Goal: Task Accomplishment & Management: Complete application form

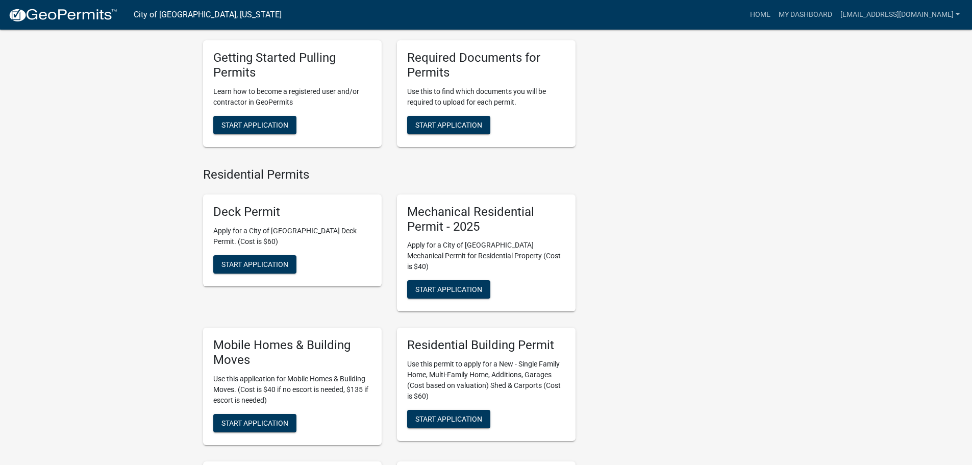
scroll to position [510, 0]
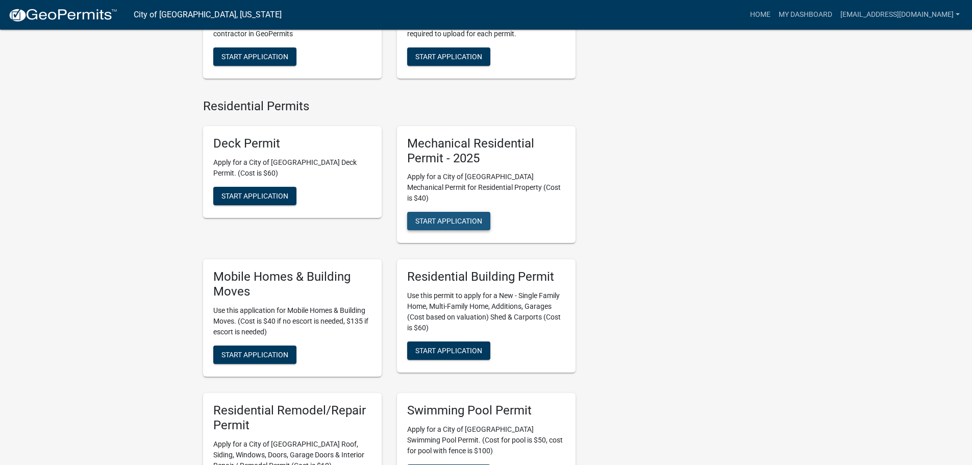
click at [437, 217] on span "Start Application" at bounding box center [448, 221] width 67 height 8
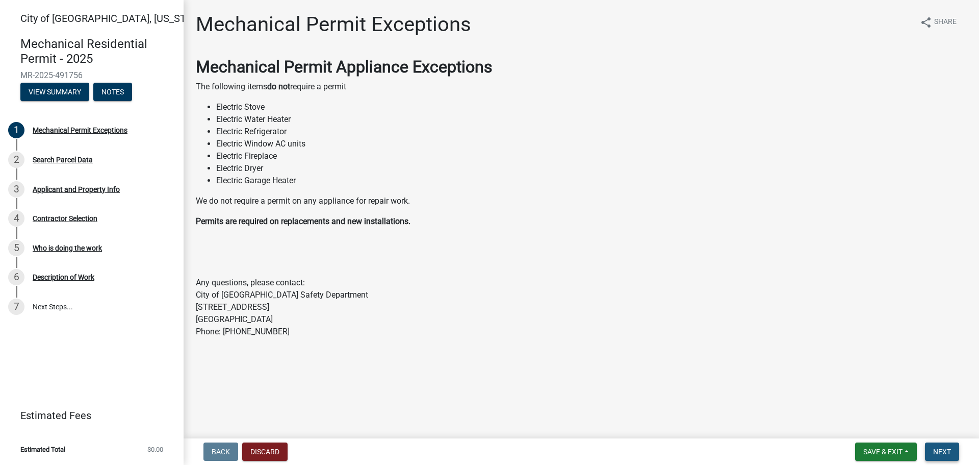
click at [951, 448] on span "Next" at bounding box center [942, 451] width 18 height 8
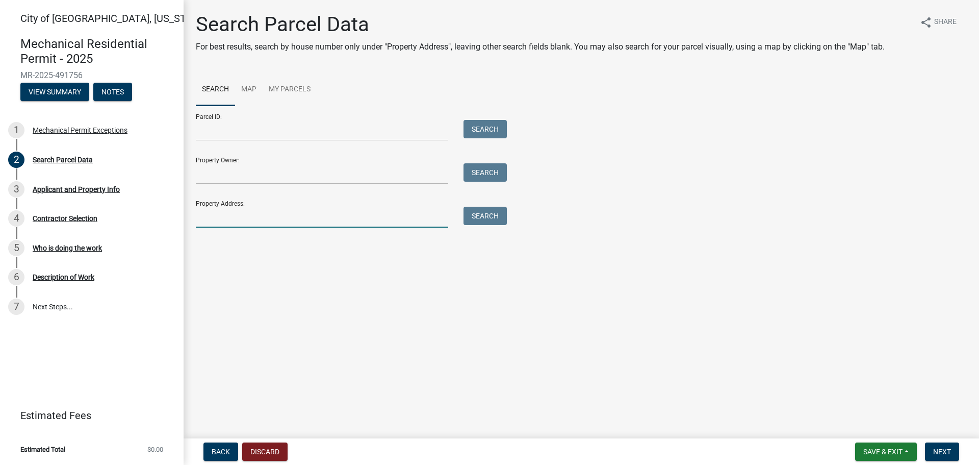
click at [226, 221] on input "Property Address:" at bounding box center [322, 217] width 252 height 21
type input "[STREET_ADDRESS]"
click at [480, 219] on button "Search" at bounding box center [485, 216] width 43 height 18
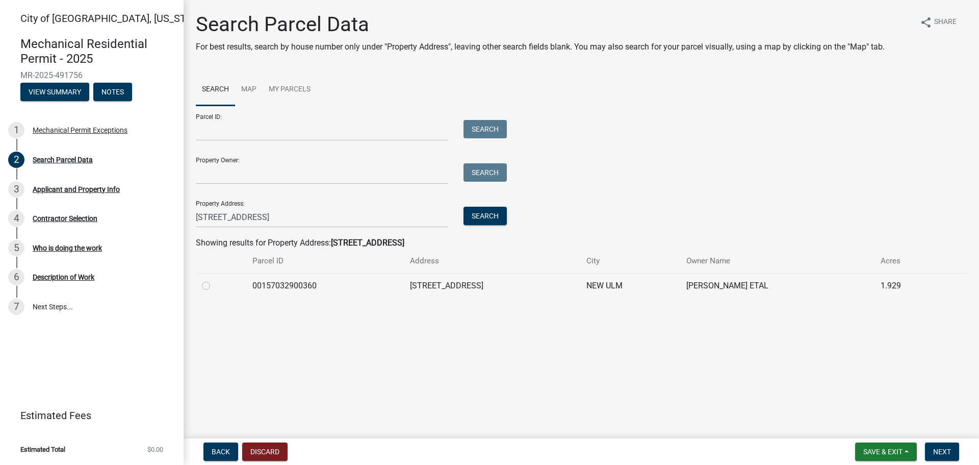
drag, startPoint x: 205, startPoint y: 284, endPoint x: 279, endPoint y: 325, distance: 84.7
click at [214, 279] on label at bounding box center [214, 279] width 0 height 0
click at [214, 285] on input "radio" at bounding box center [217, 282] width 7 height 7
radio input "true"
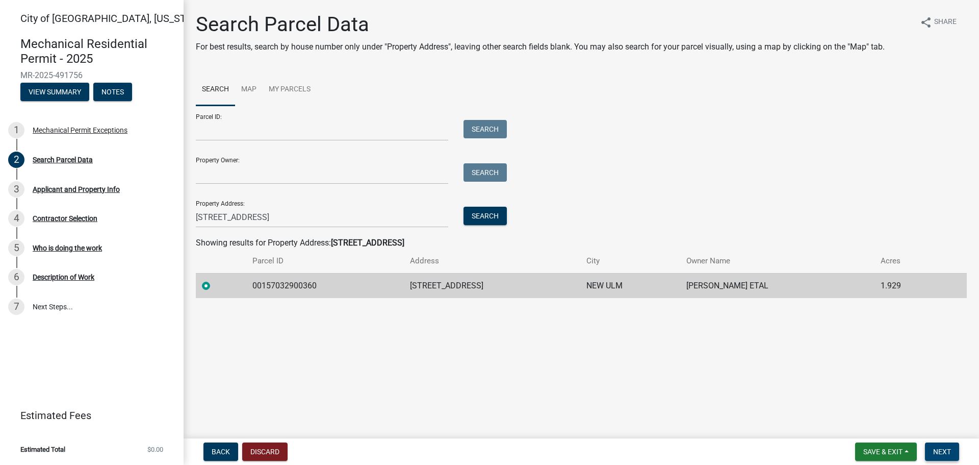
click at [951, 457] on button "Next" at bounding box center [942, 451] width 34 height 18
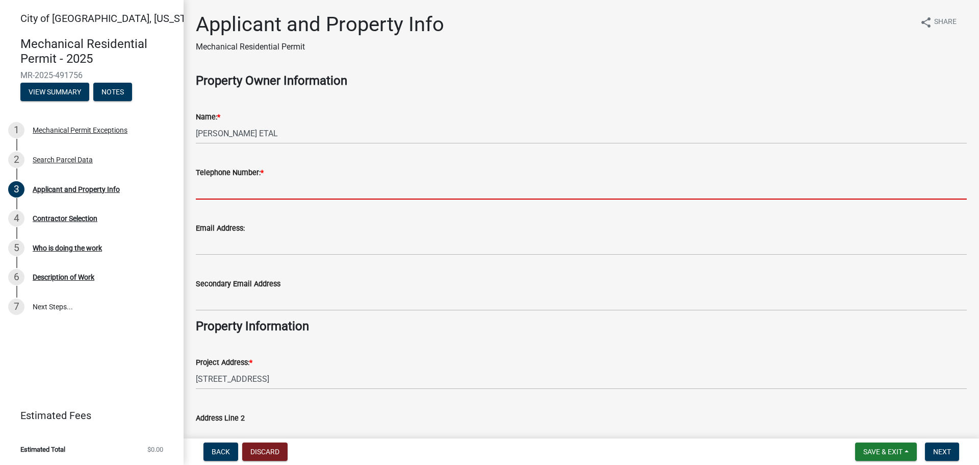
click at [231, 187] on input "Telephone Number: *" at bounding box center [581, 188] width 771 height 21
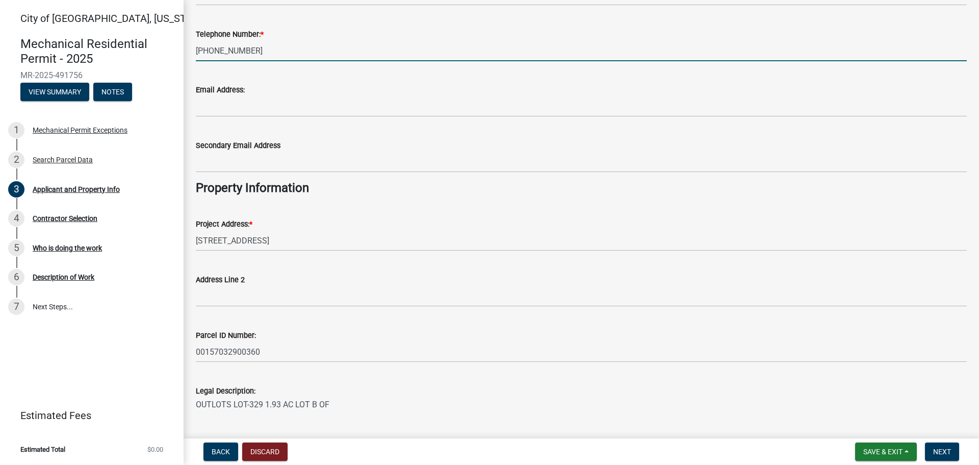
scroll to position [197, 0]
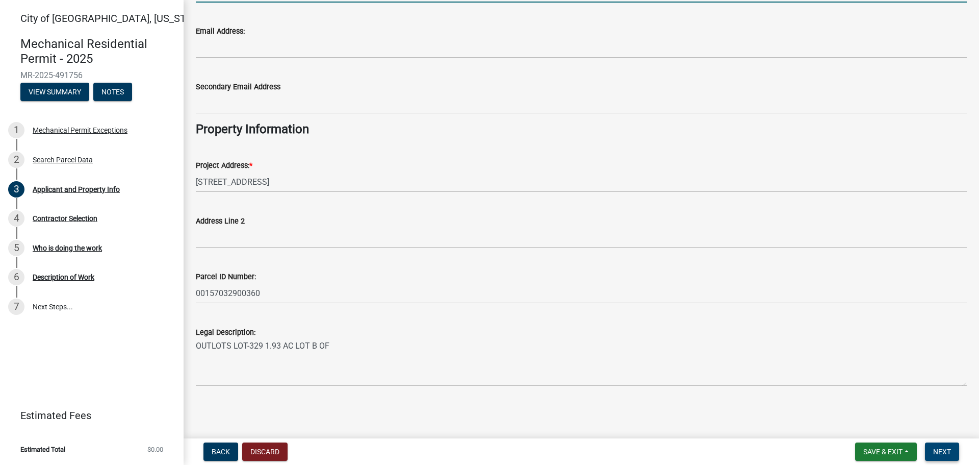
type input "[PHONE_NUMBER]"
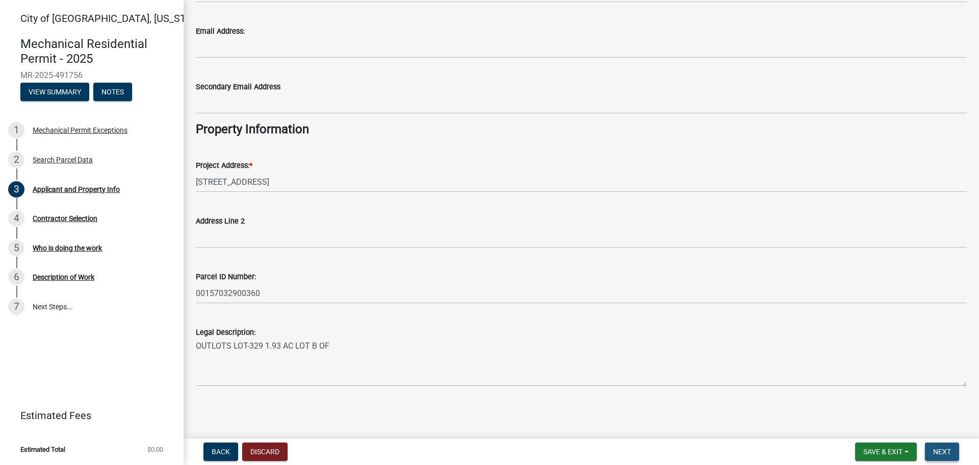
click at [954, 455] on button "Next" at bounding box center [942, 451] width 34 height 18
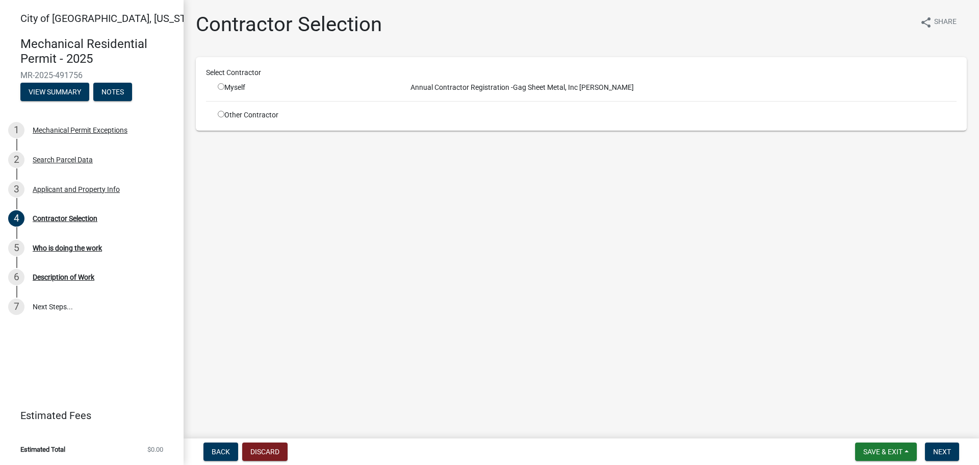
click at [218, 88] on input "radio" at bounding box center [221, 86] width 7 height 7
radio input "true"
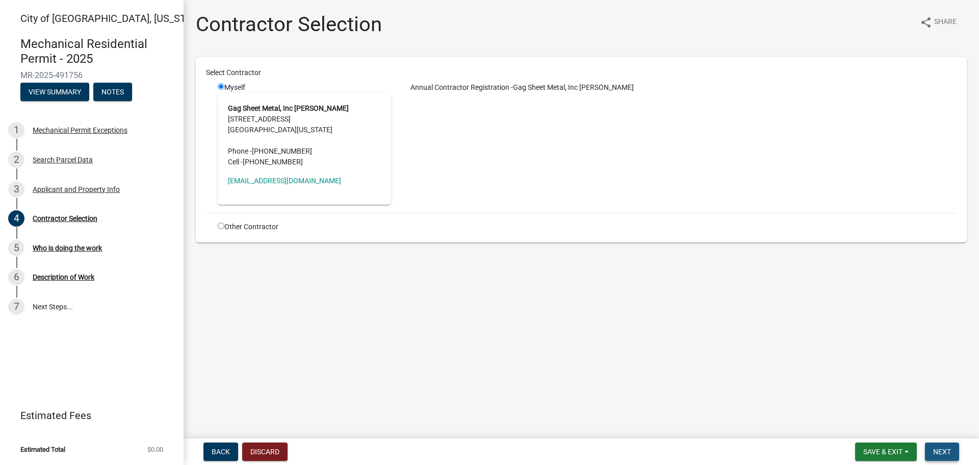
click at [948, 458] on button "Next" at bounding box center [942, 451] width 34 height 18
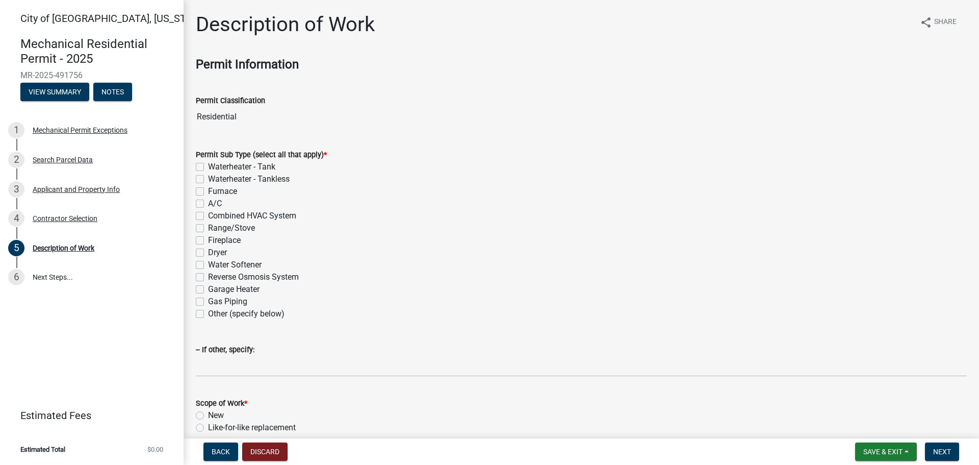
click at [208, 192] on label "Furnace" at bounding box center [222, 191] width 29 height 12
click at [208, 192] on input "Furnace" at bounding box center [211, 188] width 7 height 7
checkbox input "true"
checkbox input "false"
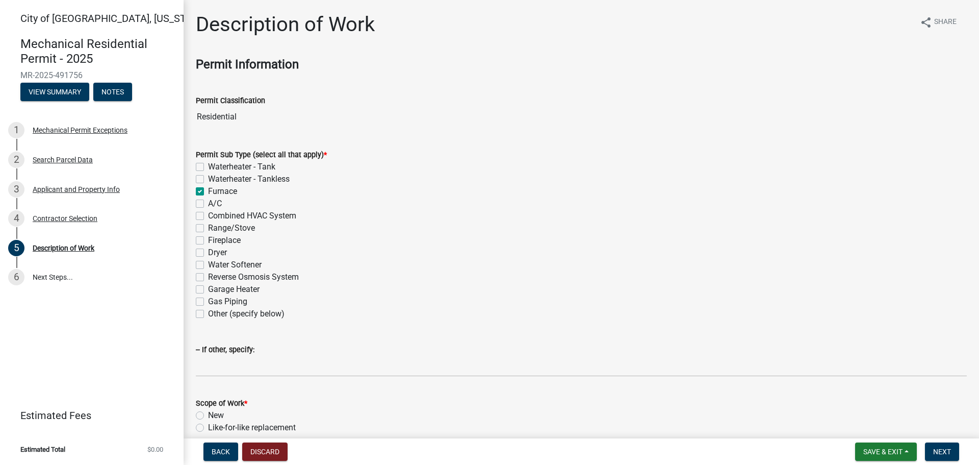
checkbox input "true"
checkbox input "false"
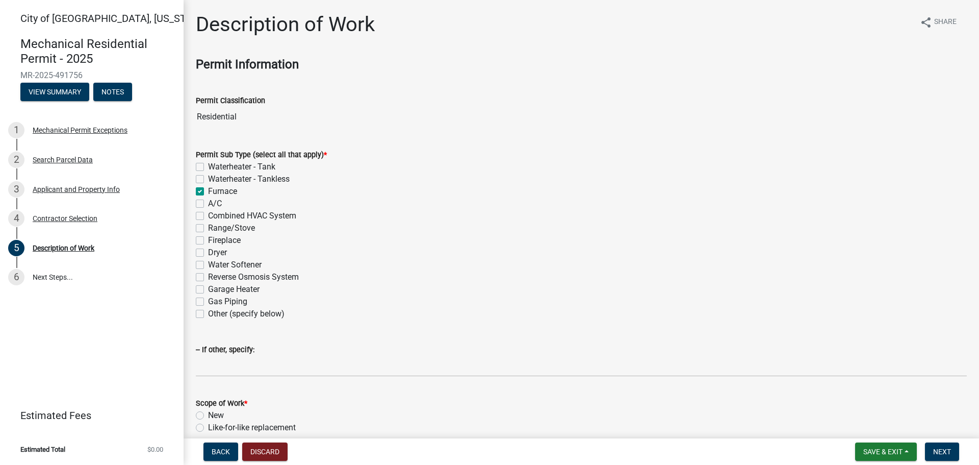
checkbox input "false"
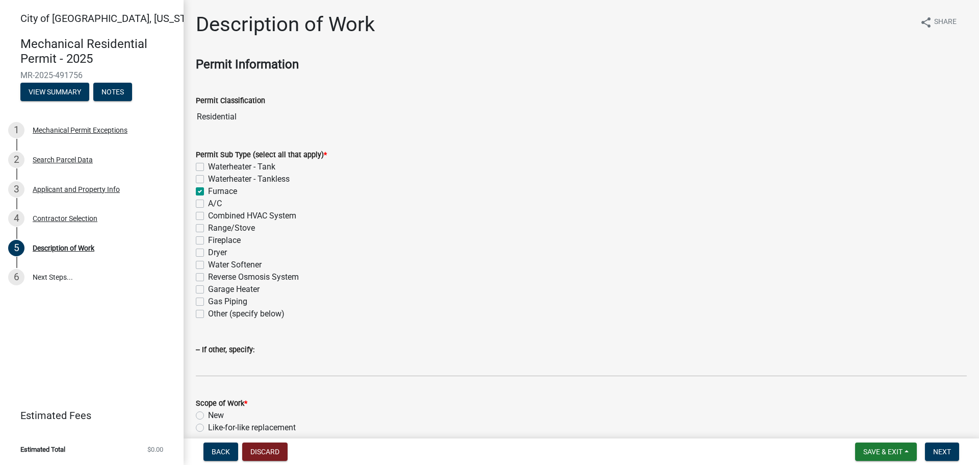
checkbox input "false"
click at [208, 204] on label "A/C" at bounding box center [215, 203] width 14 height 12
click at [208, 204] on input "A/C" at bounding box center [211, 200] width 7 height 7
checkbox input "true"
checkbox input "false"
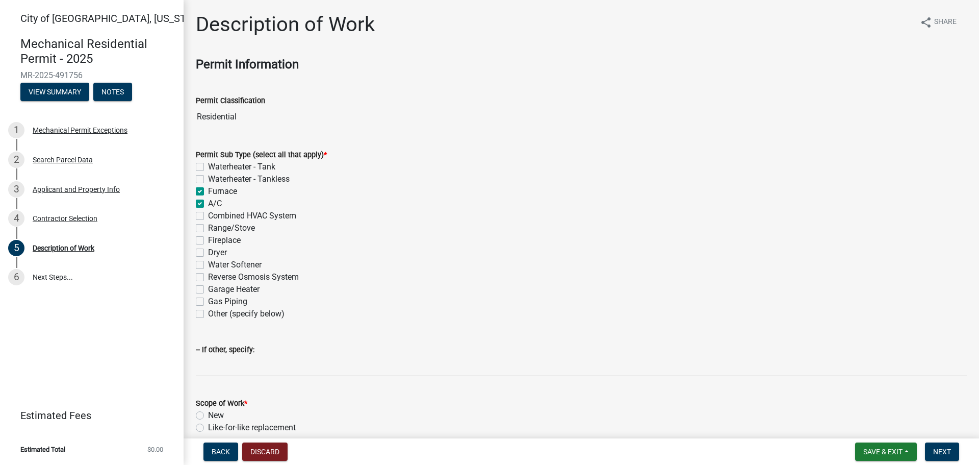
checkbox input "false"
checkbox input "true"
checkbox input "false"
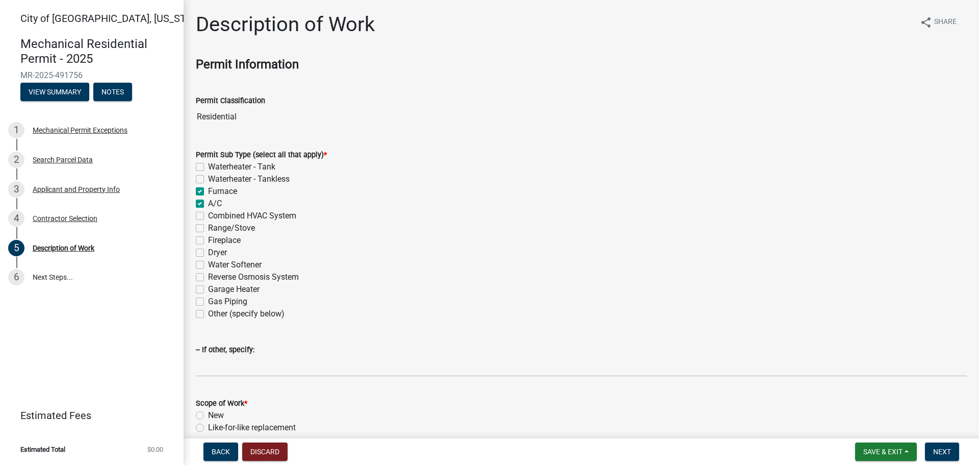
checkbox input "false"
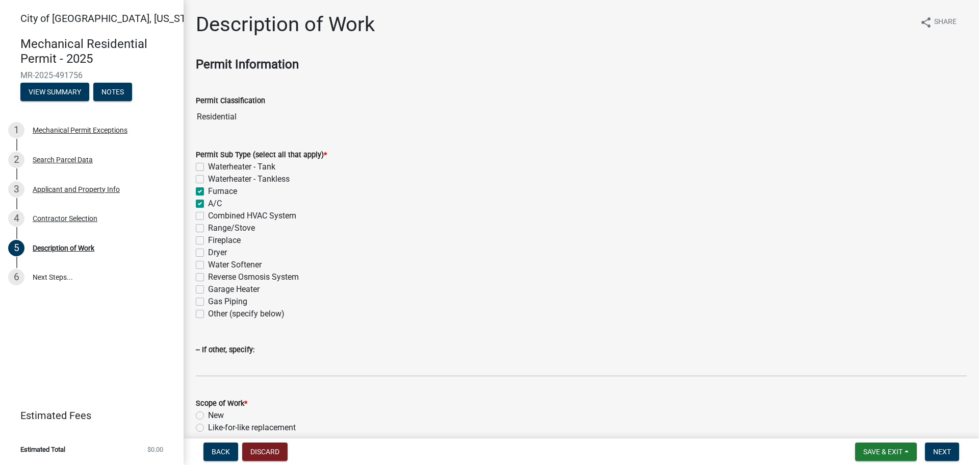
checkbox input "false"
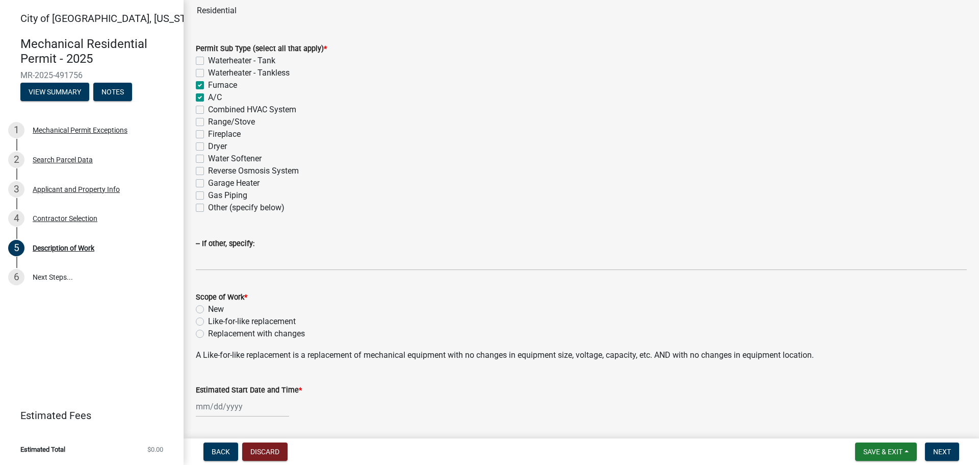
scroll to position [153, 0]
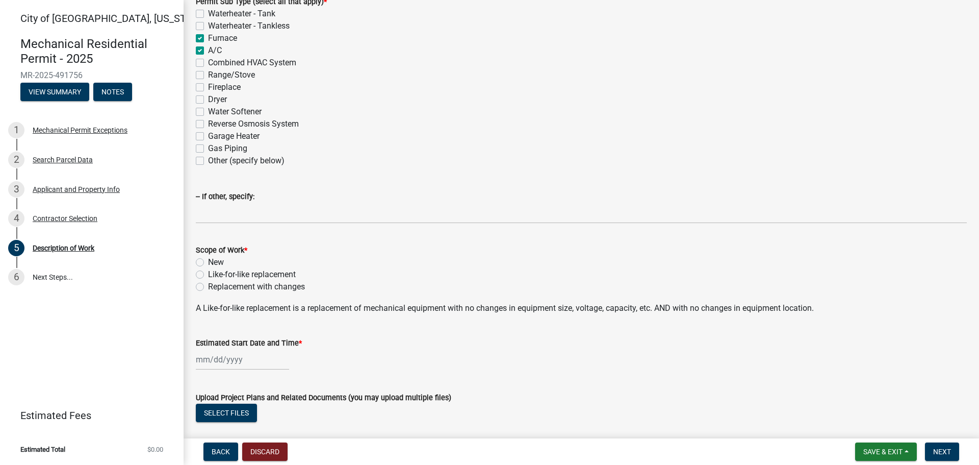
click at [208, 273] on label "Like-for-like replacement" at bounding box center [252, 274] width 88 height 12
click at [208, 273] on input "Like-for-like replacement" at bounding box center [211, 271] width 7 height 7
radio input "true"
click at [212, 362] on div at bounding box center [242, 359] width 93 height 21
select select "10"
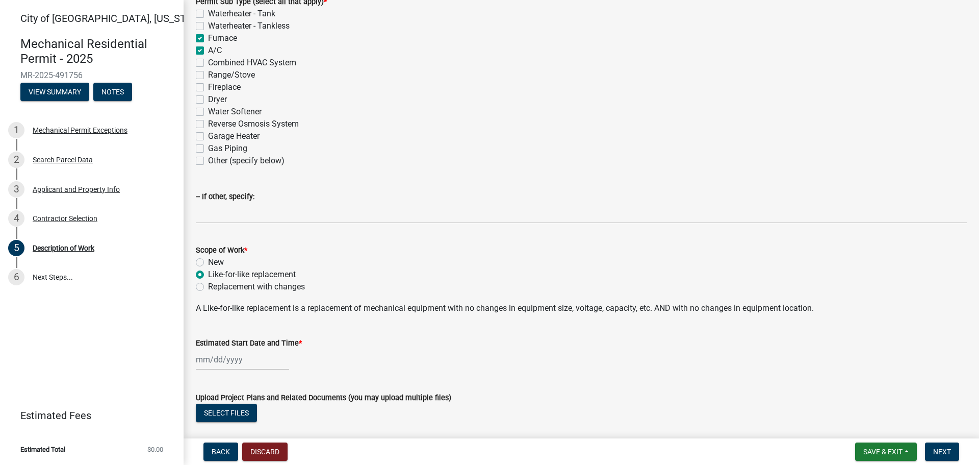
select select "2025"
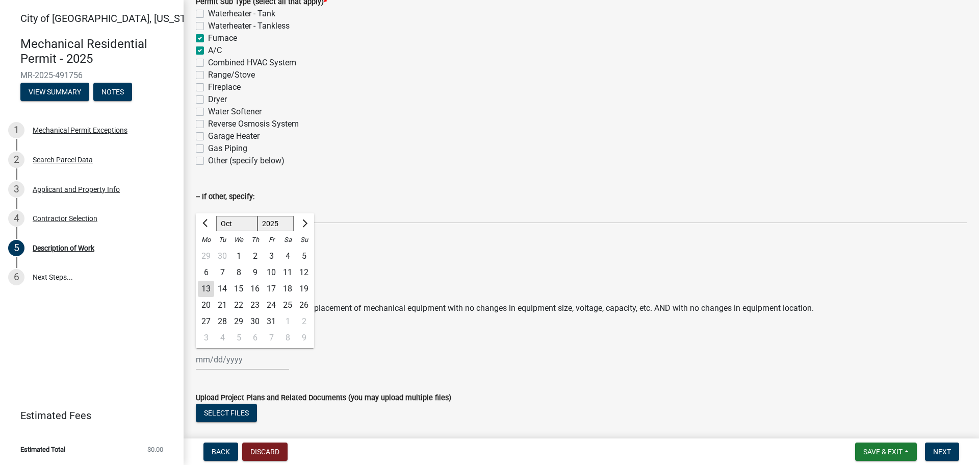
click at [255, 292] on div "16" at bounding box center [255, 288] width 16 height 16
type input "[DATE]"
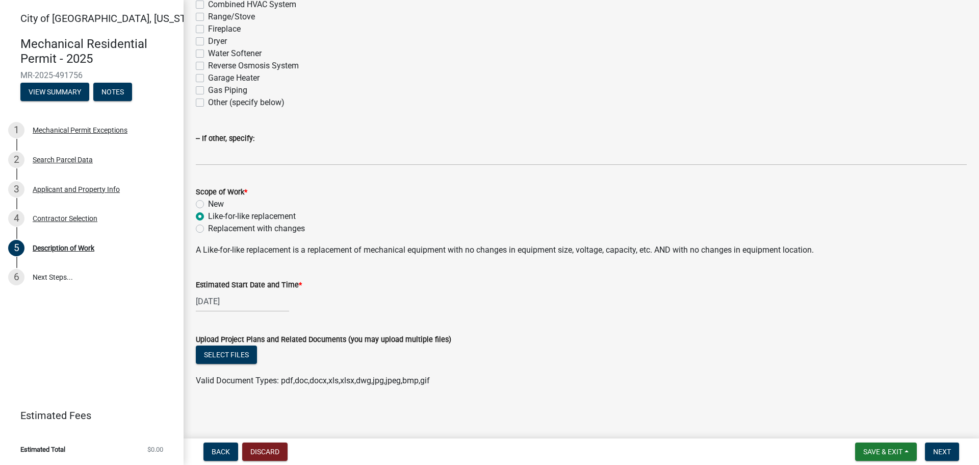
scroll to position [213, 0]
click at [876, 452] on span "Save & Exit" at bounding box center [882, 451] width 39 height 8
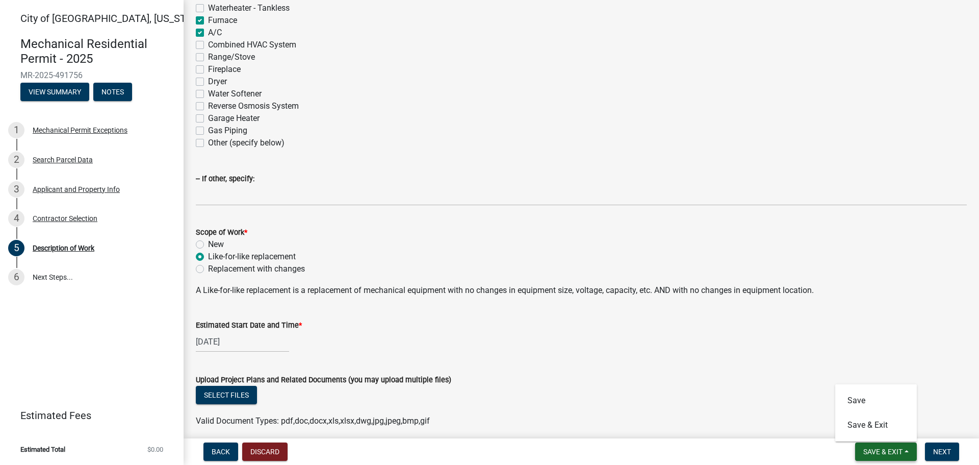
scroll to position [111, 0]
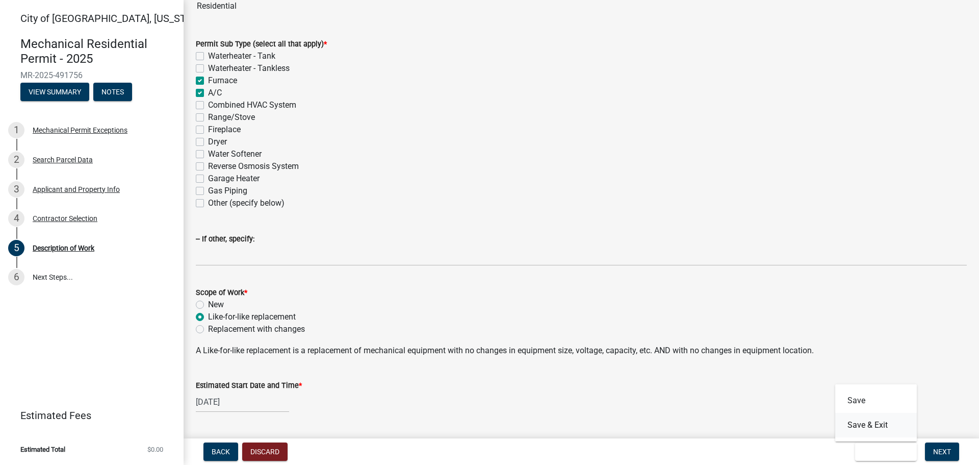
click at [849, 427] on button "Save & Exit" at bounding box center [876, 425] width 82 height 24
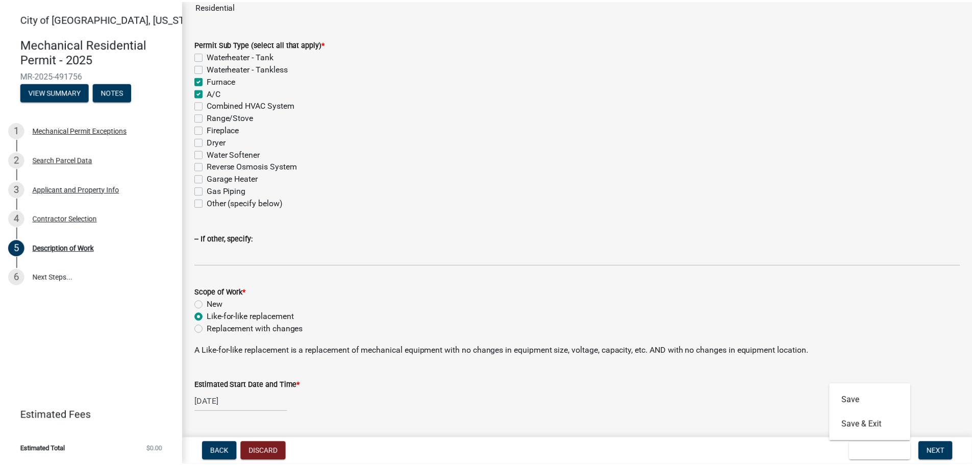
scroll to position [0, 0]
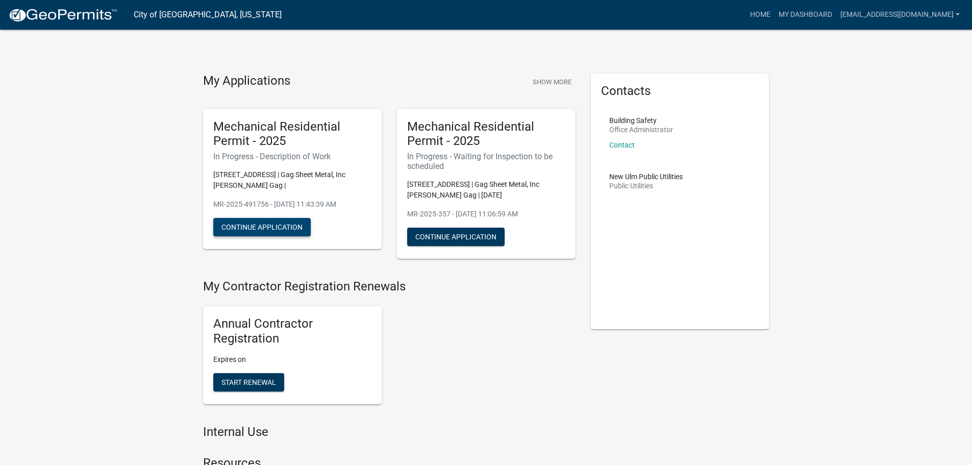
click at [257, 229] on button "Continue Application" at bounding box center [261, 227] width 97 height 18
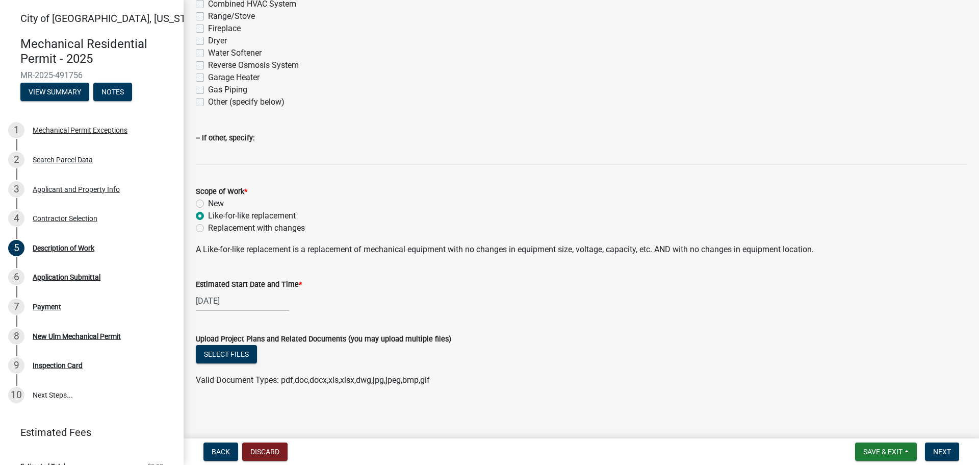
scroll to position [213, 0]
click at [946, 455] on span "Next" at bounding box center [942, 451] width 18 height 8
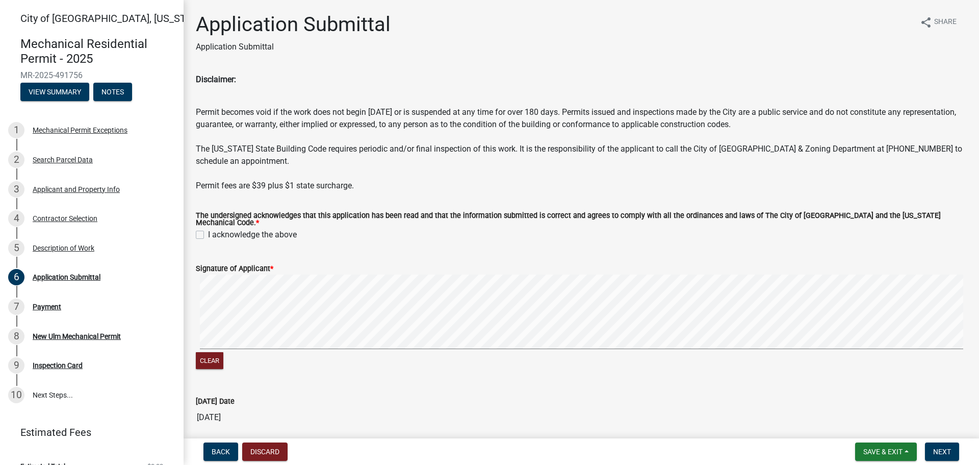
click at [208, 230] on label "I acknowledge the above" at bounding box center [252, 234] width 89 height 12
click at [208, 230] on input "I acknowledge the above" at bounding box center [211, 231] width 7 height 7
checkbox input "true"
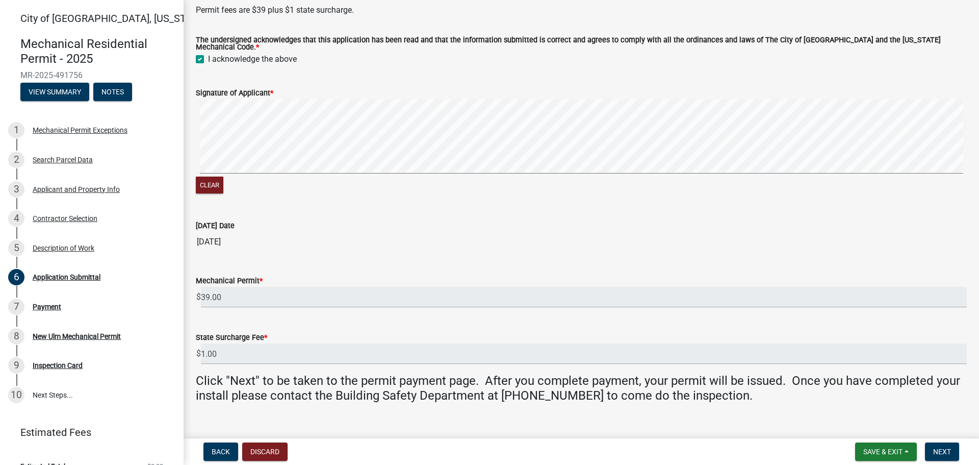
scroll to position [188, 0]
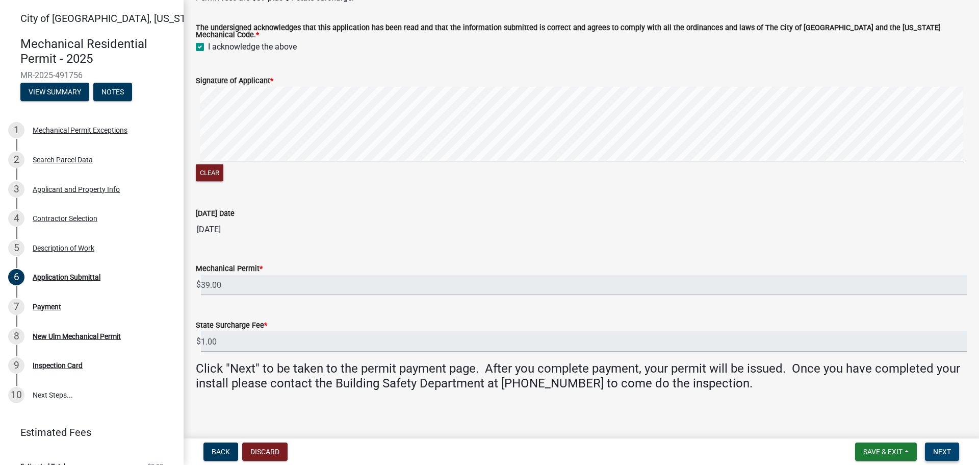
click at [946, 452] on span "Next" at bounding box center [942, 451] width 18 height 8
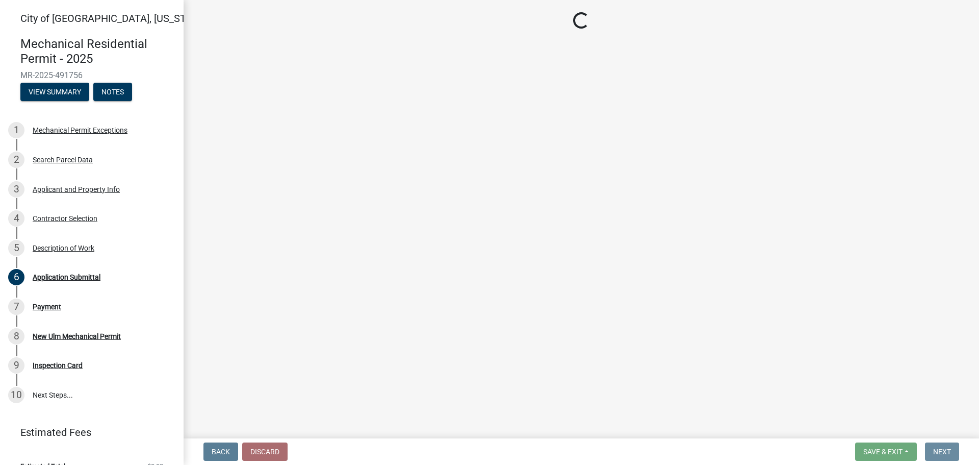
scroll to position [0, 0]
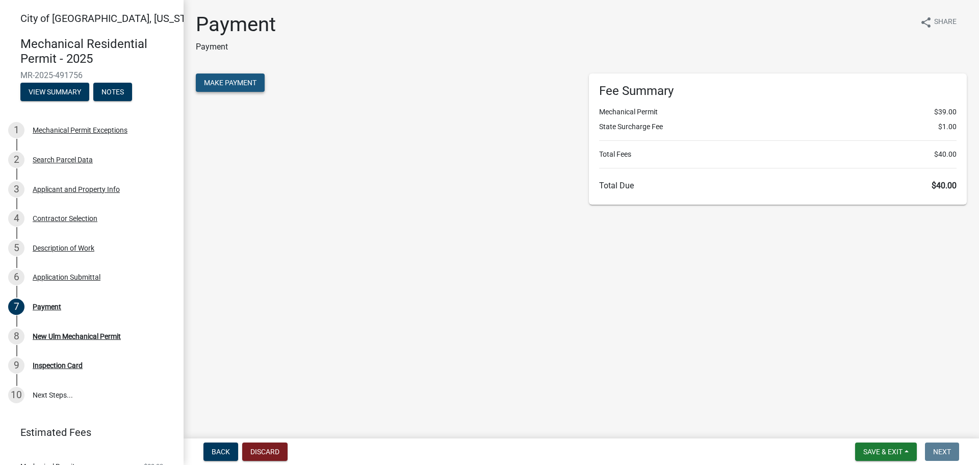
click at [231, 83] on span "Make Payment" at bounding box center [230, 83] width 53 height 8
